Goal: Navigation & Orientation: Go to known website

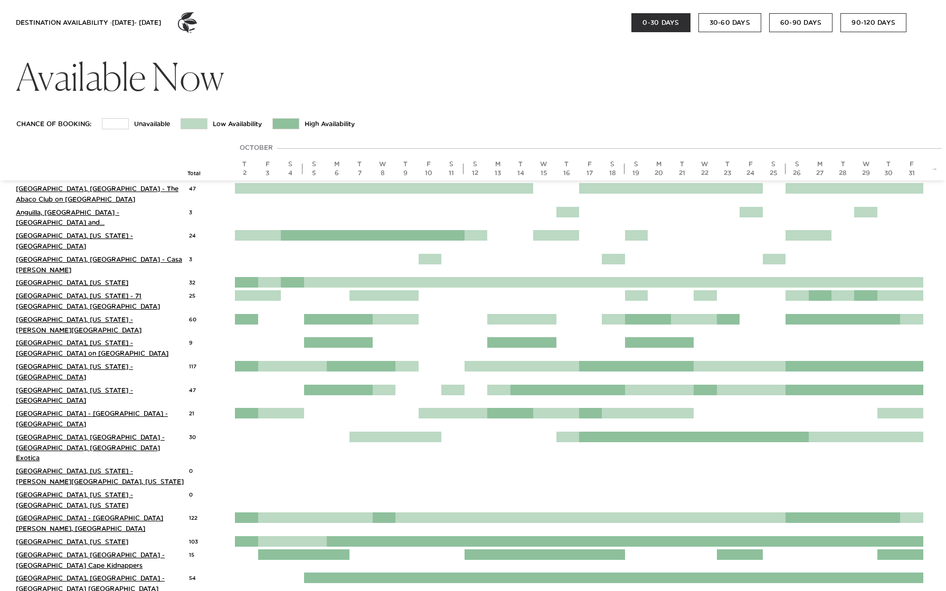
click at [797, 24] on button "60-90 DAYS" at bounding box center [800, 22] width 63 height 19
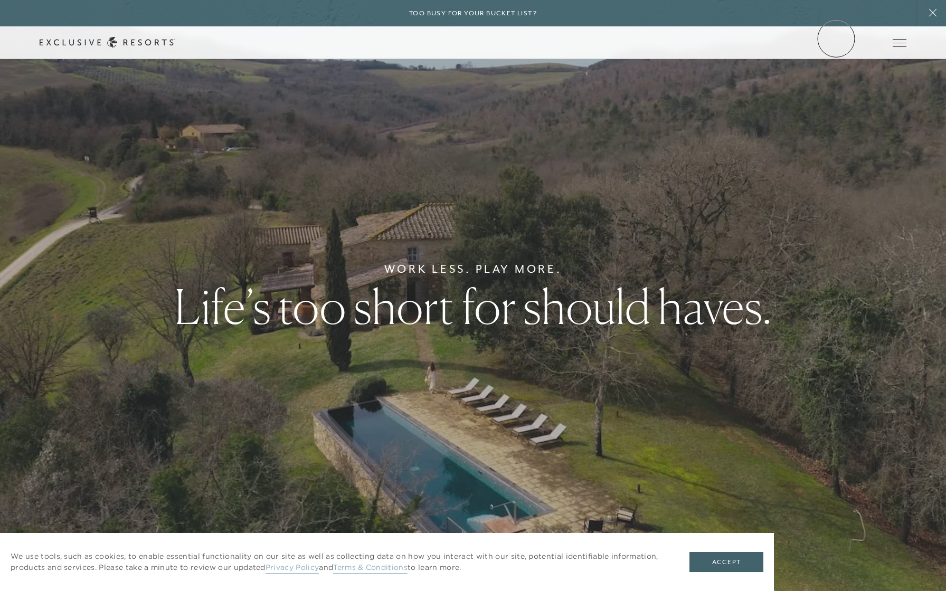
click at [0, 0] on link "Member Login" at bounding box center [0, 0] width 0 height 0
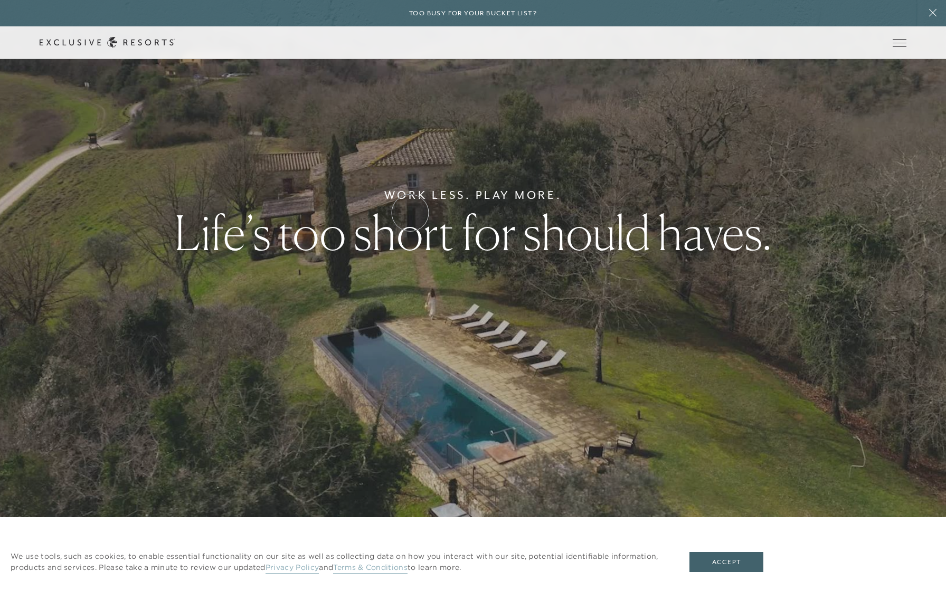
scroll to position [591, 0]
